Goal: Check status

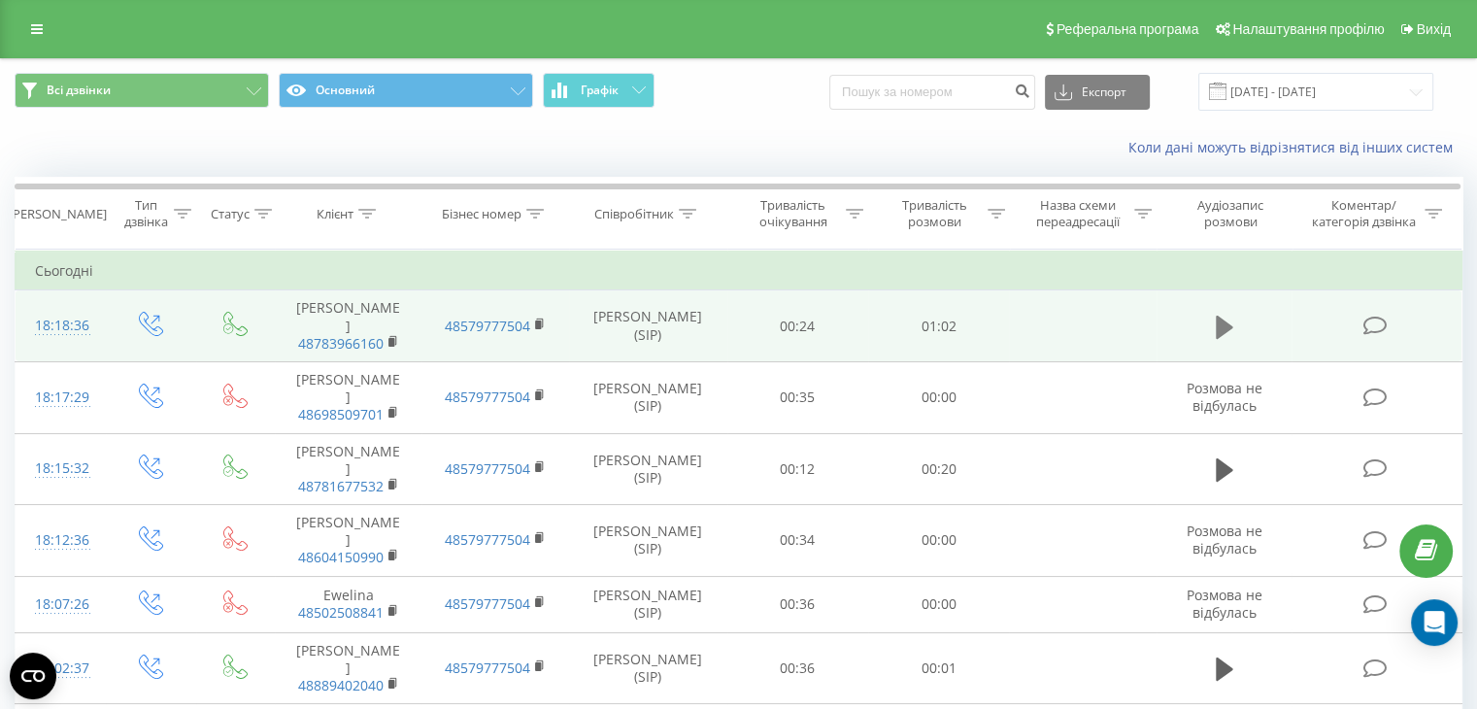
click at [1214, 313] on button at bounding box center [1224, 327] width 29 height 29
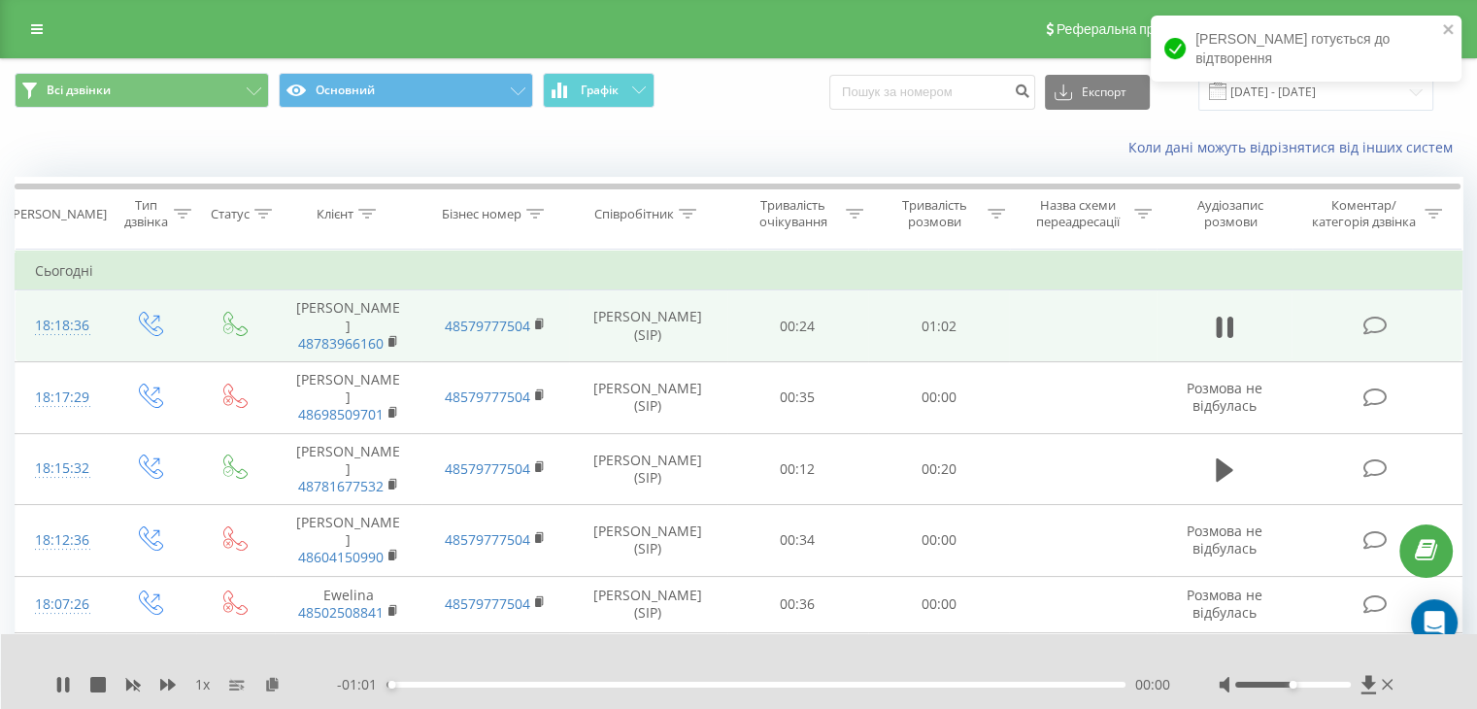
click at [408, 682] on div "00:00" at bounding box center [756, 685] width 739 height 6
click at [435, 684] on div "00:02" at bounding box center [756, 685] width 739 height 6
click at [458, 685] on div "00:04" at bounding box center [756, 685] width 739 height 6
click at [484, 684] on div "00:06" at bounding box center [756, 685] width 739 height 6
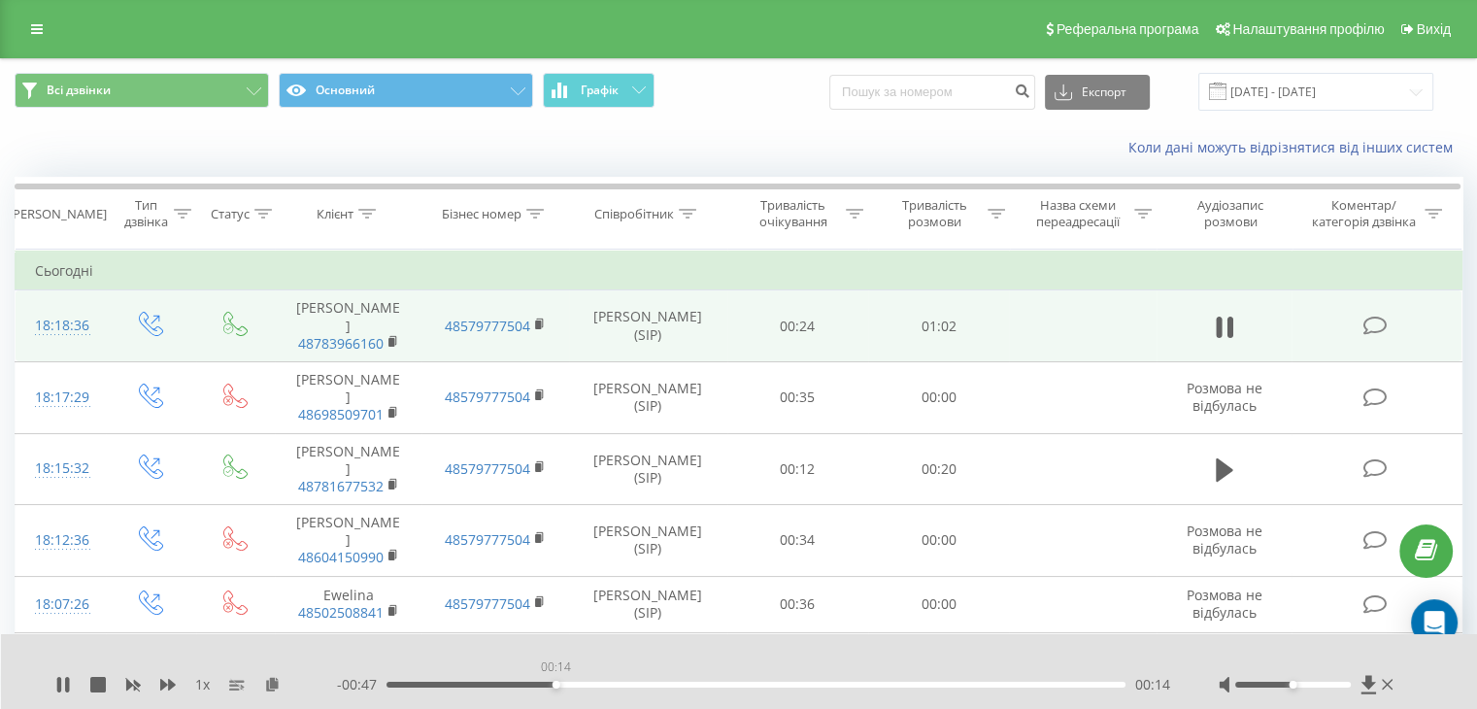
click at [556, 682] on div "00:14" at bounding box center [756, 685] width 739 height 6
click at [522, 685] on div "00:11" at bounding box center [756, 685] width 739 height 6
click at [59, 680] on icon at bounding box center [59, 685] width 4 height 16
